Goal: Transaction & Acquisition: Purchase product/service

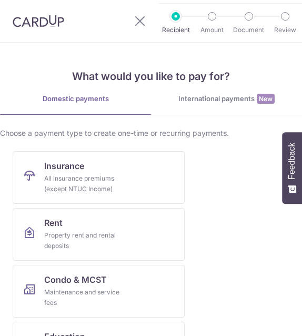
click at [102, 183] on div "All insurance premiums (except NTUC Income)" at bounding box center [82, 183] width 76 height 21
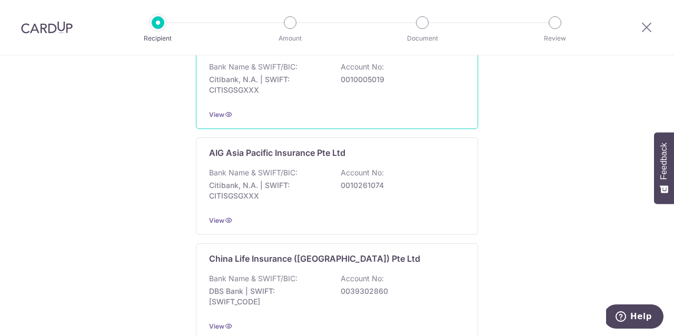
scroll to position [259, 0]
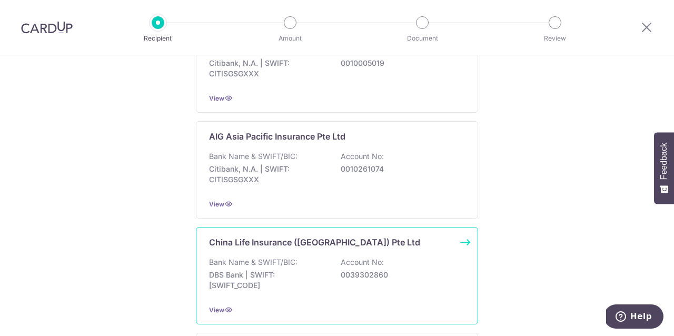
click at [303, 246] on p "China Life Insurance (Singapore) Pte Ltd" at bounding box center [314, 242] width 211 height 13
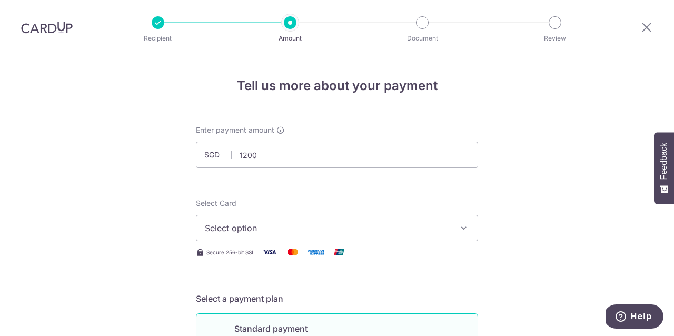
type input "1,200.00"
click at [342, 225] on span "Select option" at bounding box center [327, 228] width 245 height 13
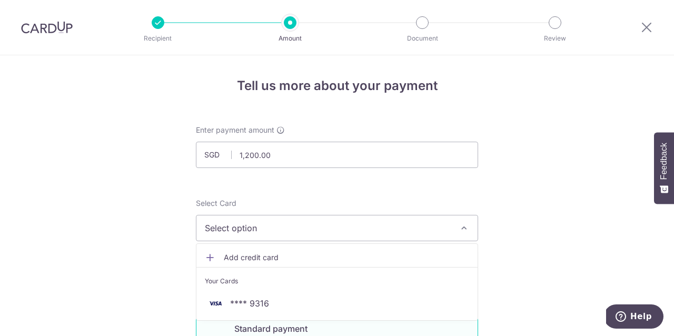
click at [301, 262] on span "Add credit card" at bounding box center [346, 257] width 245 height 11
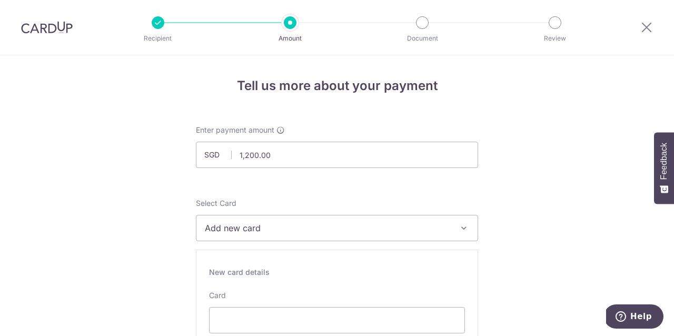
click at [284, 232] on span "Add new card" at bounding box center [327, 228] width 245 height 13
click at [276, 259] on span "Add credit card" at bounding box center [346, 257] width 245 height 11
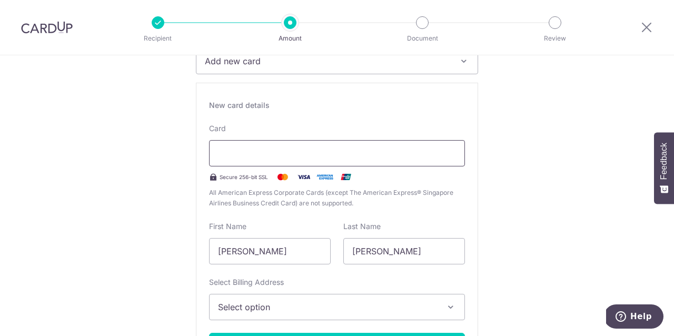
scroll to position [207, 0]
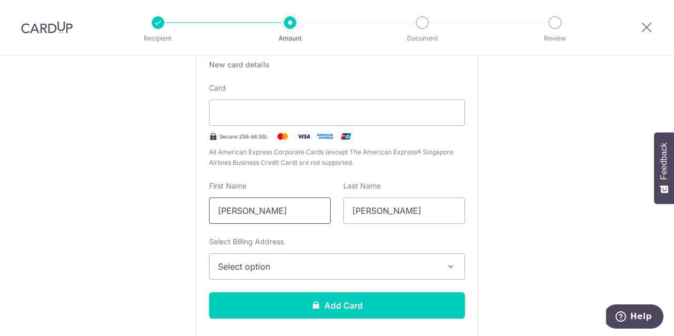
drag, startPoint x: 305, startPoint y: 212, endPoint x: 120, endPoint y: 212, distance: 185.4
type input "Jia En"
drag, startPoint x: 400, startPoint y: 219, endPoint x: 321, endPoint y: 219, distance: 79.5
click at [321, 219] on div "First Name Jia En Last Name Murugesan" at bounding box center [337, 202] width 269 height 43
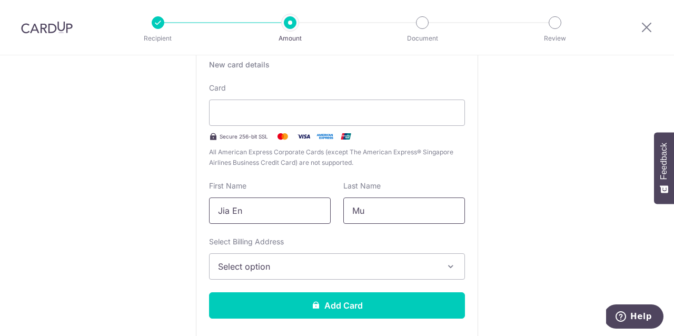
type input "M"
type input "Koh"
click at [347, 257] on button "Select option" at bounding box center [337, 266] width 256 height 26
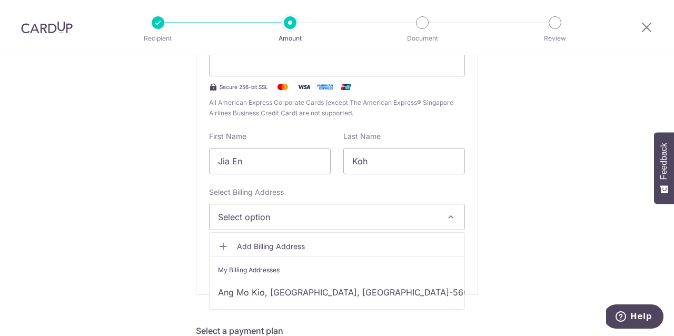
scroll to position [260, 0]
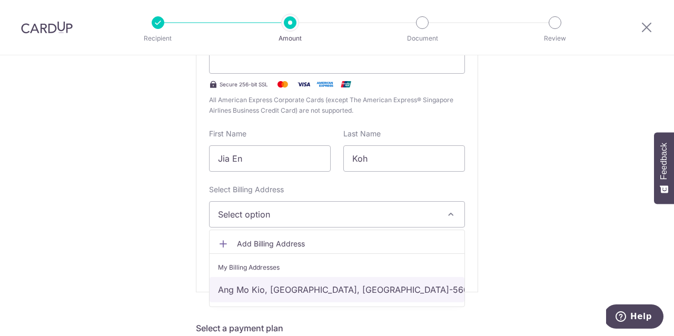
click at [313, 293] on link "Ang Mo Kio, Singapore, Singapore-560552" at bounding box center [337, 289] width 255 height 25
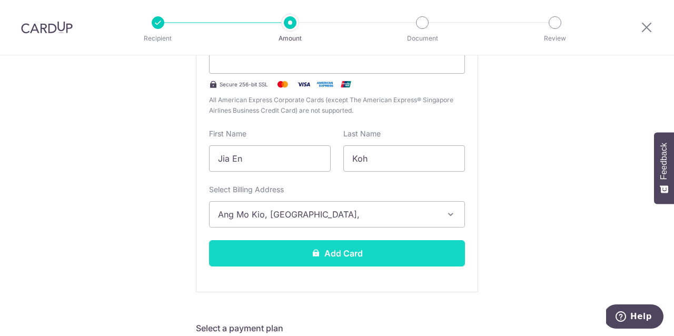
click at [311, 259] on button "Add Card" at bounding box center [337, 253] width 256 height 26
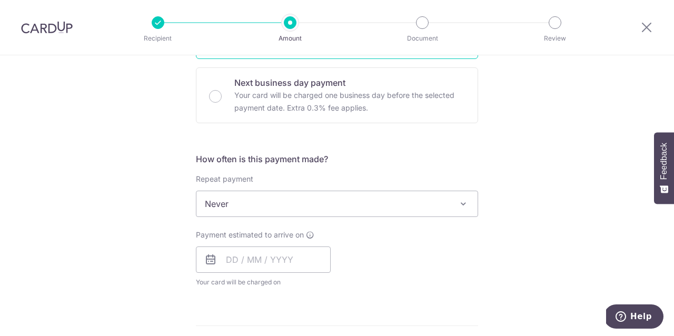
scroll to position [311, 0]
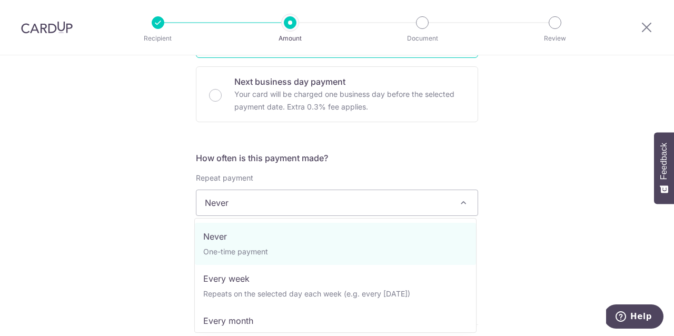
click at [296, 208] on span "Never" at bounding box center [336, 202] width 281 height 25
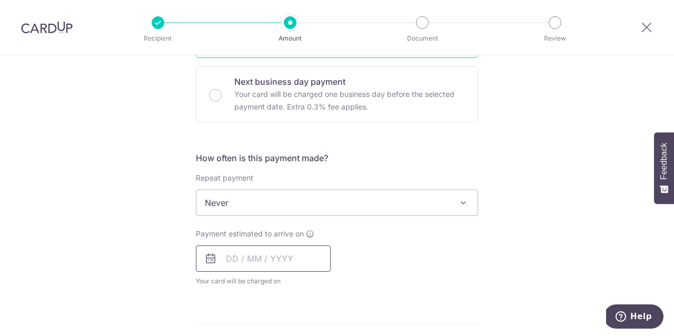
click at [261, 263] on input "text" at bounding box center [263, 258] width 135 height 26
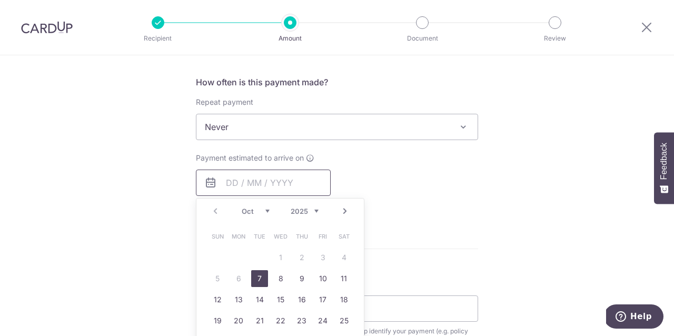
scroll to position [404, 0]
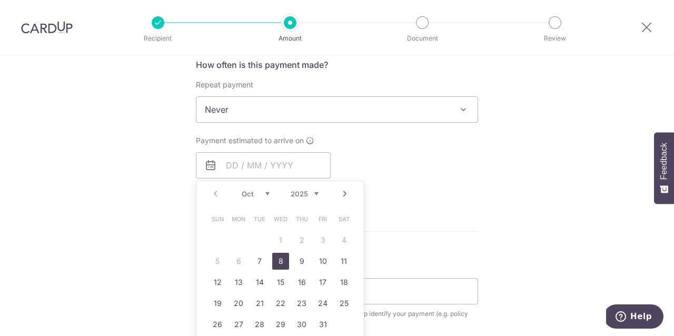
click at [270, 261] on td "8" at bounding box center [280, 261] width 21 height 21
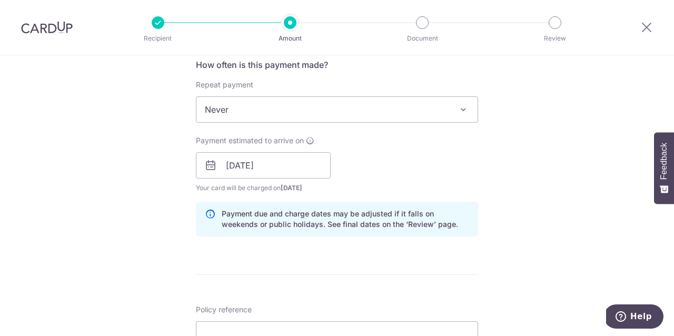
click at [261, 262] on form "Enter payment amount SGD 1,200.00 1200.00 Card added successfully Select Card *…" at bounding box center [337, 158] width 282 height 877
click at [263, 170] on input "08/10/2025" at bounding box center [263, 165] width 135 height 26
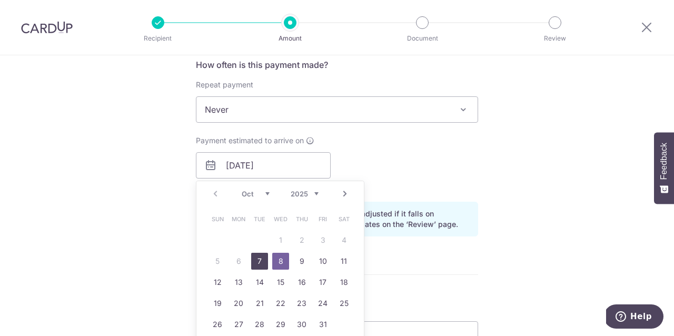
click at [256, 257] on link "7" at bounding box center [259, 261] width 17 height 17
type input "[DATE]"
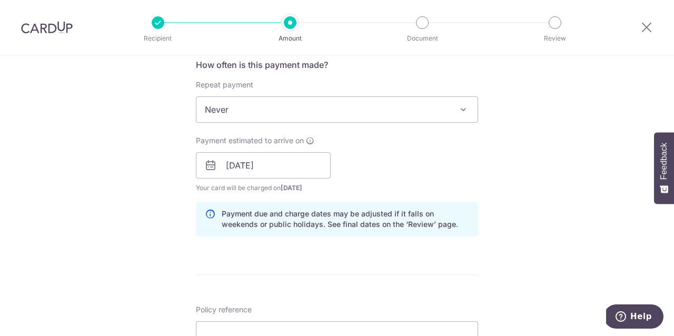
scroll to position [480, 0]
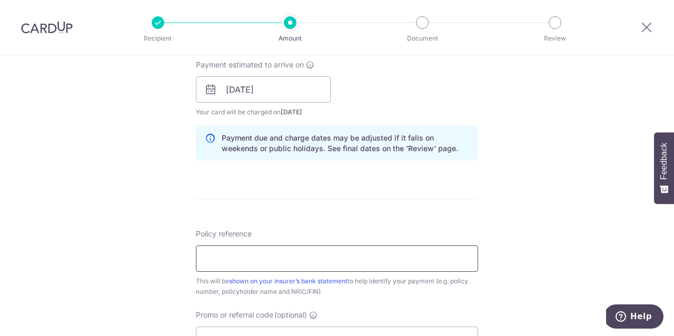
click at [242, 249] on input "Policy reference" at bounding box center [337, 258] width 282 height 26
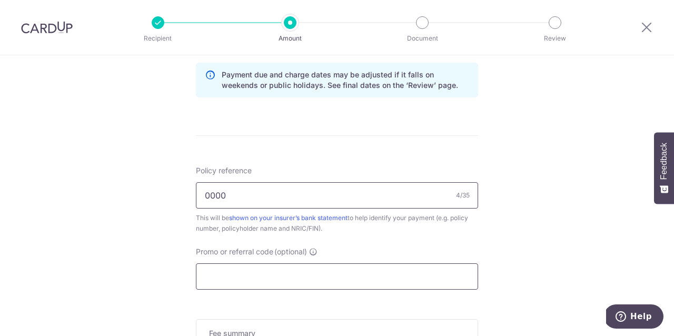
type input "0000136196 Koh Kai Xiang S9200735I"
click at [243, 279] on input "Promo or referral code (optional)" at bounding box center [337, 276] width 282 height 26
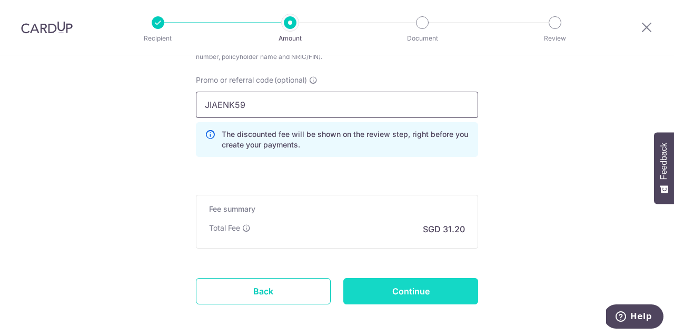
scroll to position [718, 0]
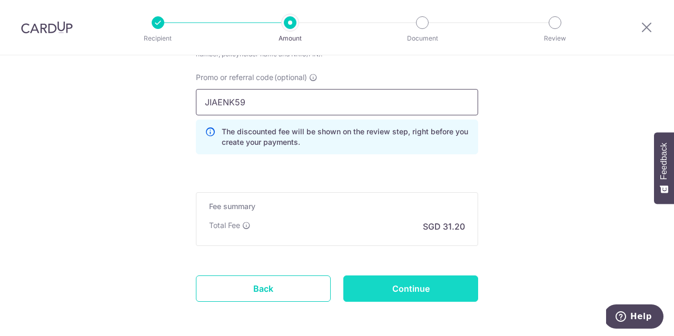
type input "JIAENK59"
click at [368, 290] on input "Continue" at bounding box center [410, 288] width 135 height 26
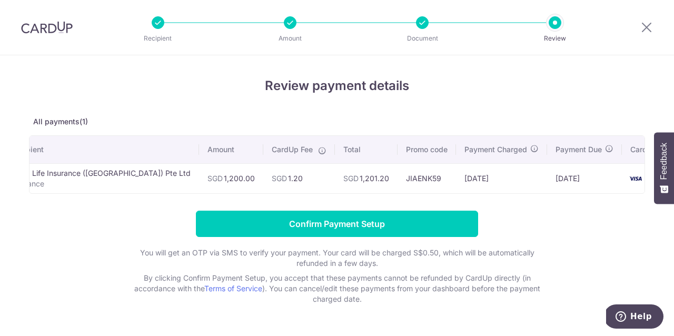
scroll to position [0, 31]
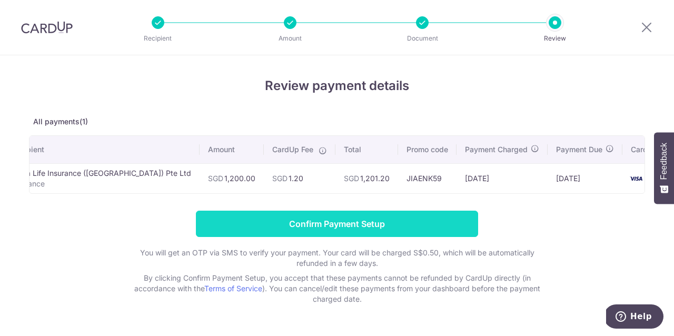
click at [390, 223] on input "Confirm Payment Setup" at bounding box center [337, 224] width 282 height 26
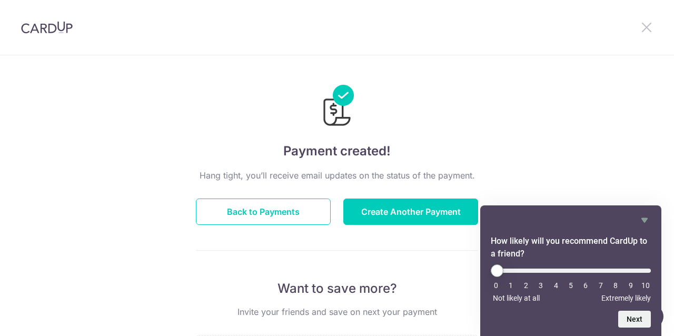
click at [646, 31] on icon at bounding box center [646, 27] width 13 height 13
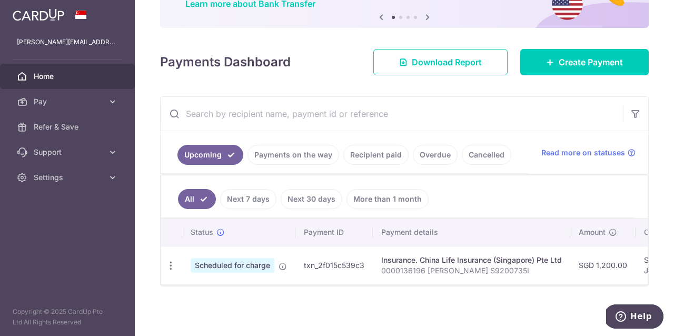
click at [393, 121] on input "text" at bounding box center [392, 114] width 462 height 34
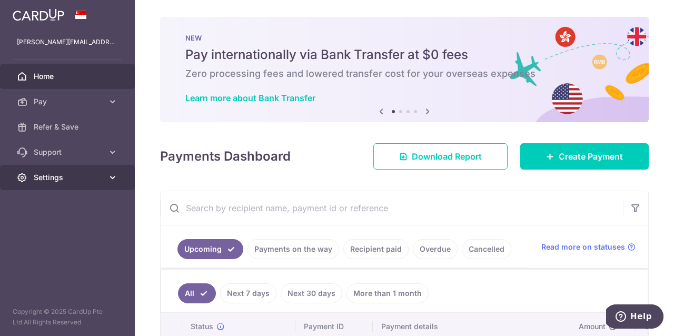
click at [101, 174] on span "Settings" at bounding box center [69, 177] width 70 height 11
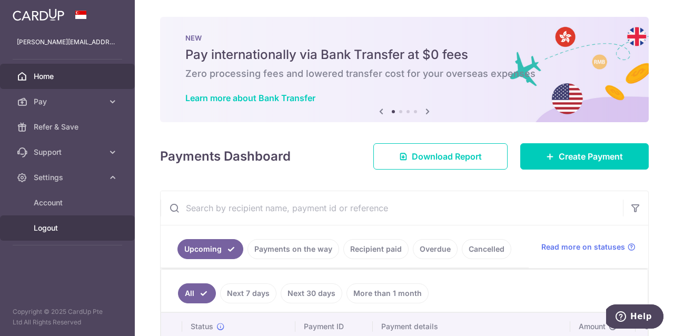
click at [55, 233] on link "Logout" at bounding box center [67, 227] width 135 height 25
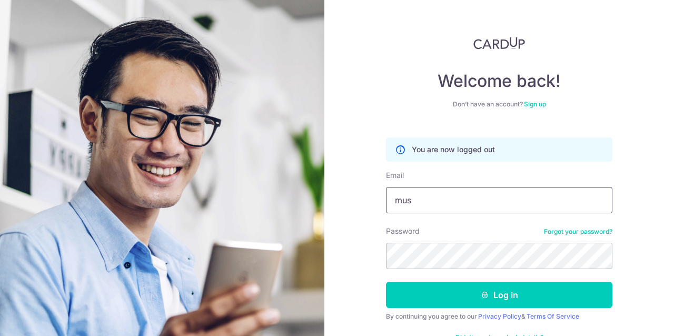
type input "[EMAIL_ADDRESS][DOMAIN_NAME]"
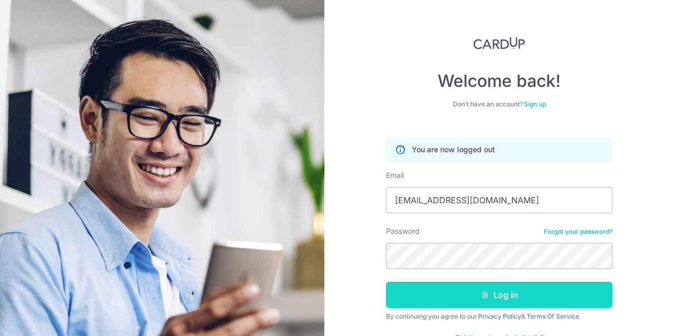
click at [427, 293] on button "Log in" at bounding box center [499, 295] width 226 height 26
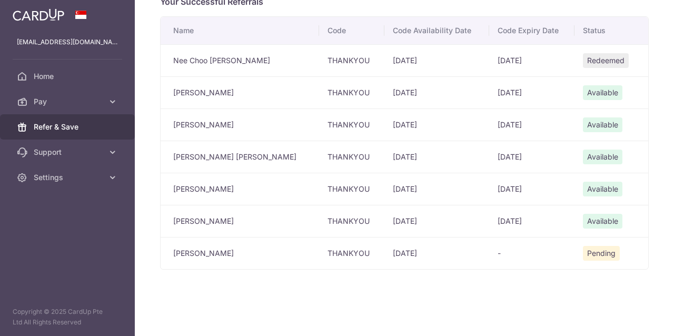
scroll to position [269, 0]
